Goal: Task Accomplishment & Management: Complete application form

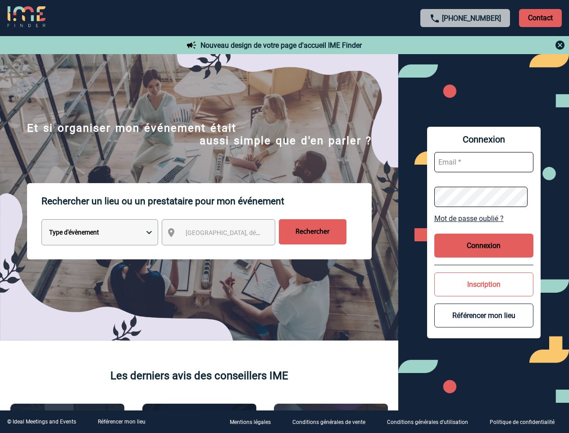
click at [284, 216] on p "Rechercher un lieu ou un prestataire pour mon événement" at bounding box center [206, 201] width 330 height 36
click at [540, 18] on p "Contact" at bounding box center [540, 18] width 43 height 18
click at [465, 45] on div at bounding box center [465, 45] width 201 height 11
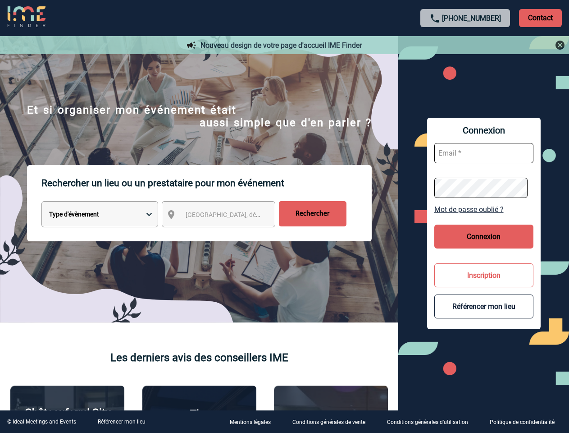
click at [227, 234] on div at bounding box center [267, 203] width 535 height 406
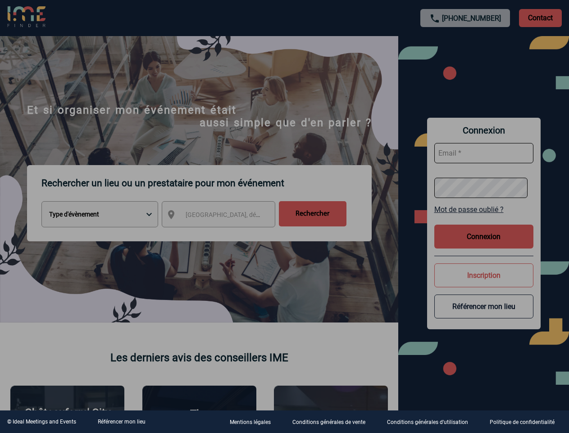
click at [484, 218] on div at bounding box center [284, 216] width 569 height 433
click at [484, 245] on div at bounding box center [284, 216] width 569 height 433
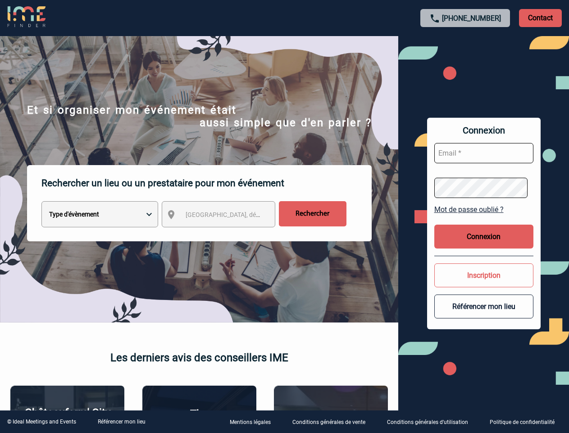
click at [484, 284] on div at bounding box center [284, 216] width 569 height 433
click at [484, 315] on button "Référencer mon lieu" at bounding box center [483, 306] width 99 height 24
click at [121, 421] on link "Référencer mon lieu" at bounding box center [122, 421] width 48 height 6
